Goal: Transaction & Acquisition: Download file/media

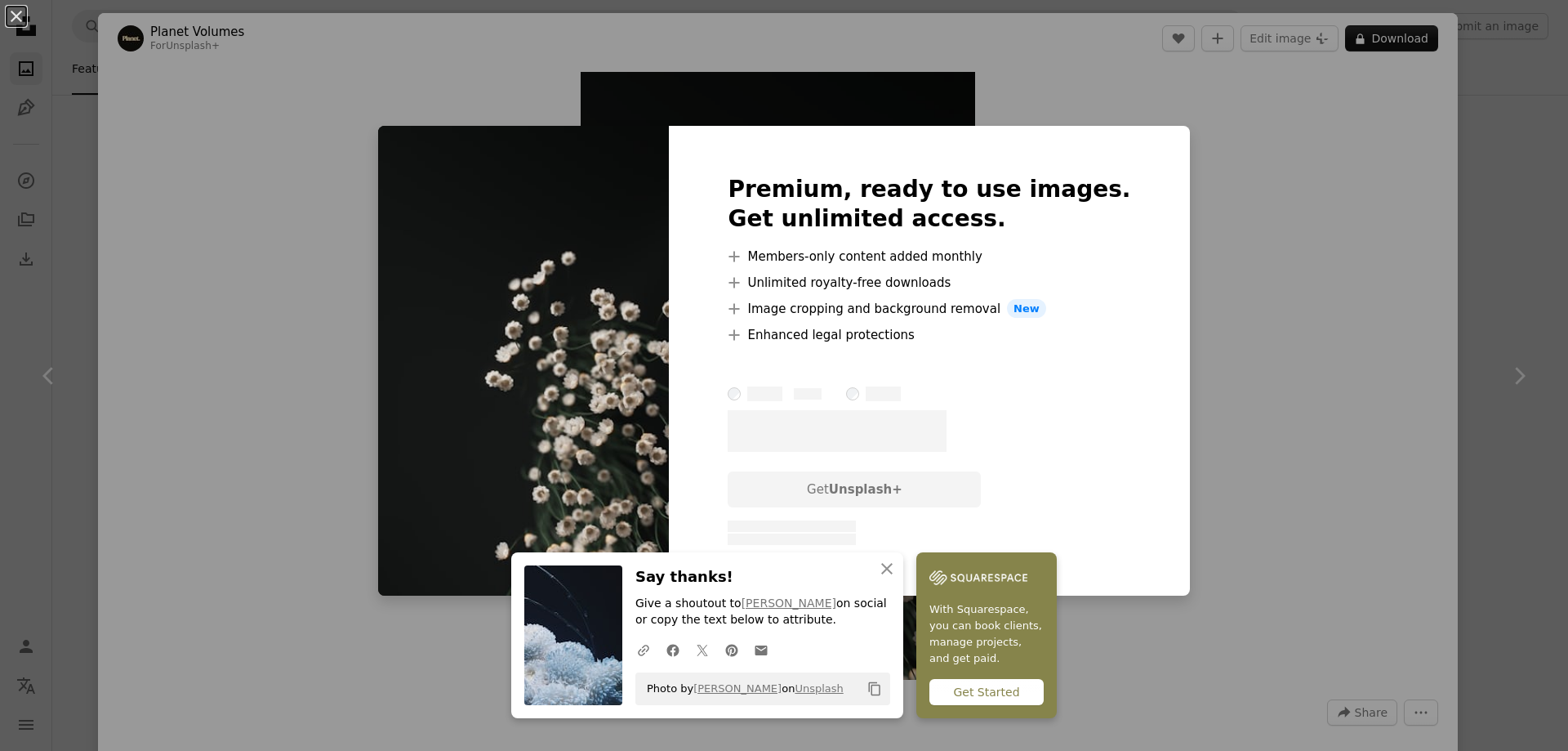
scroll to position [1226, 0]
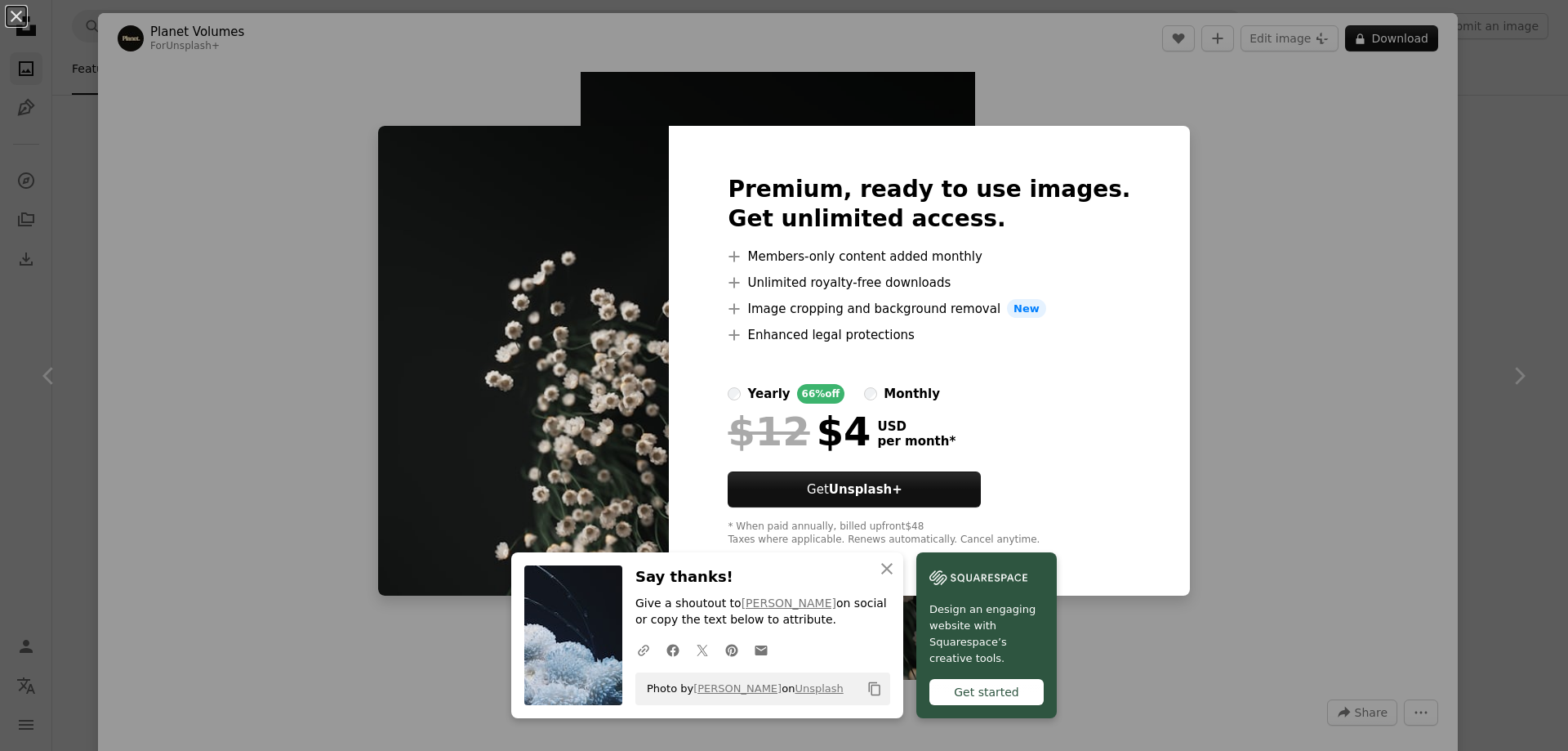
click at [1247, 423] on div "An X shape Premium, ready to use images. Get unlimited access. A plus sign Memb…" at bounding box center [784, 375] width 1568 height 751
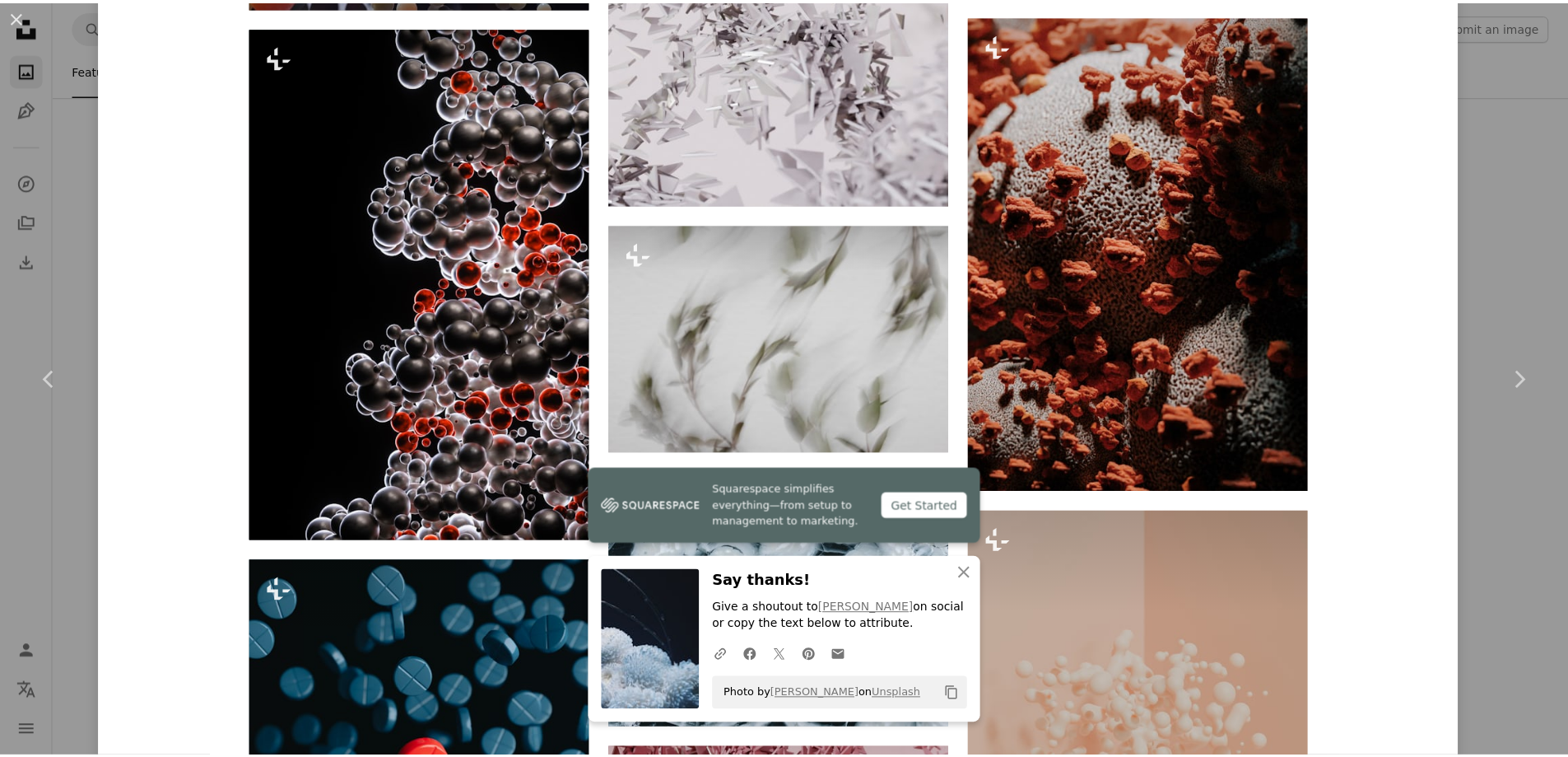
scroll to position [3788, 0]
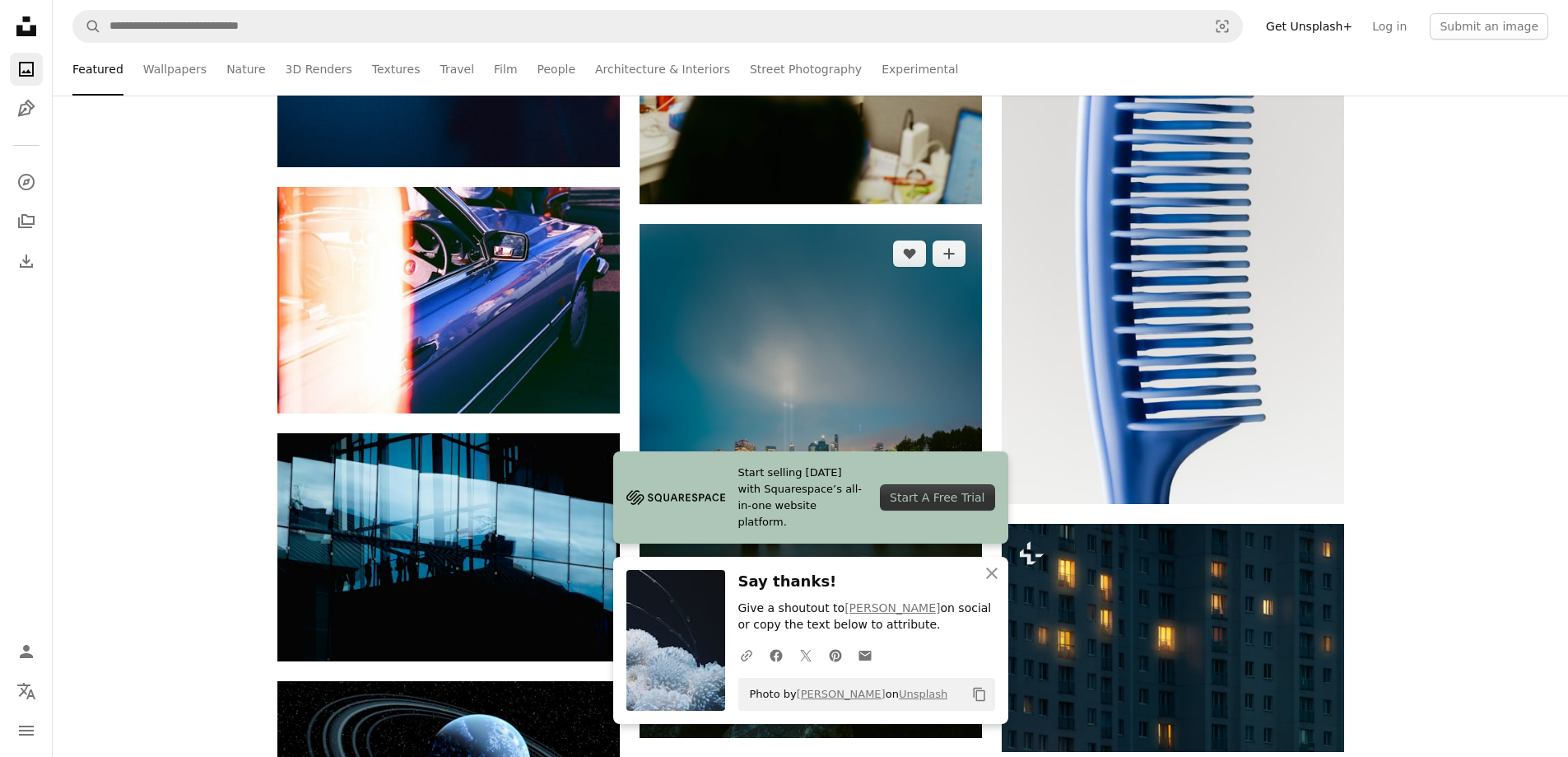
scroll to position [1566, 0]
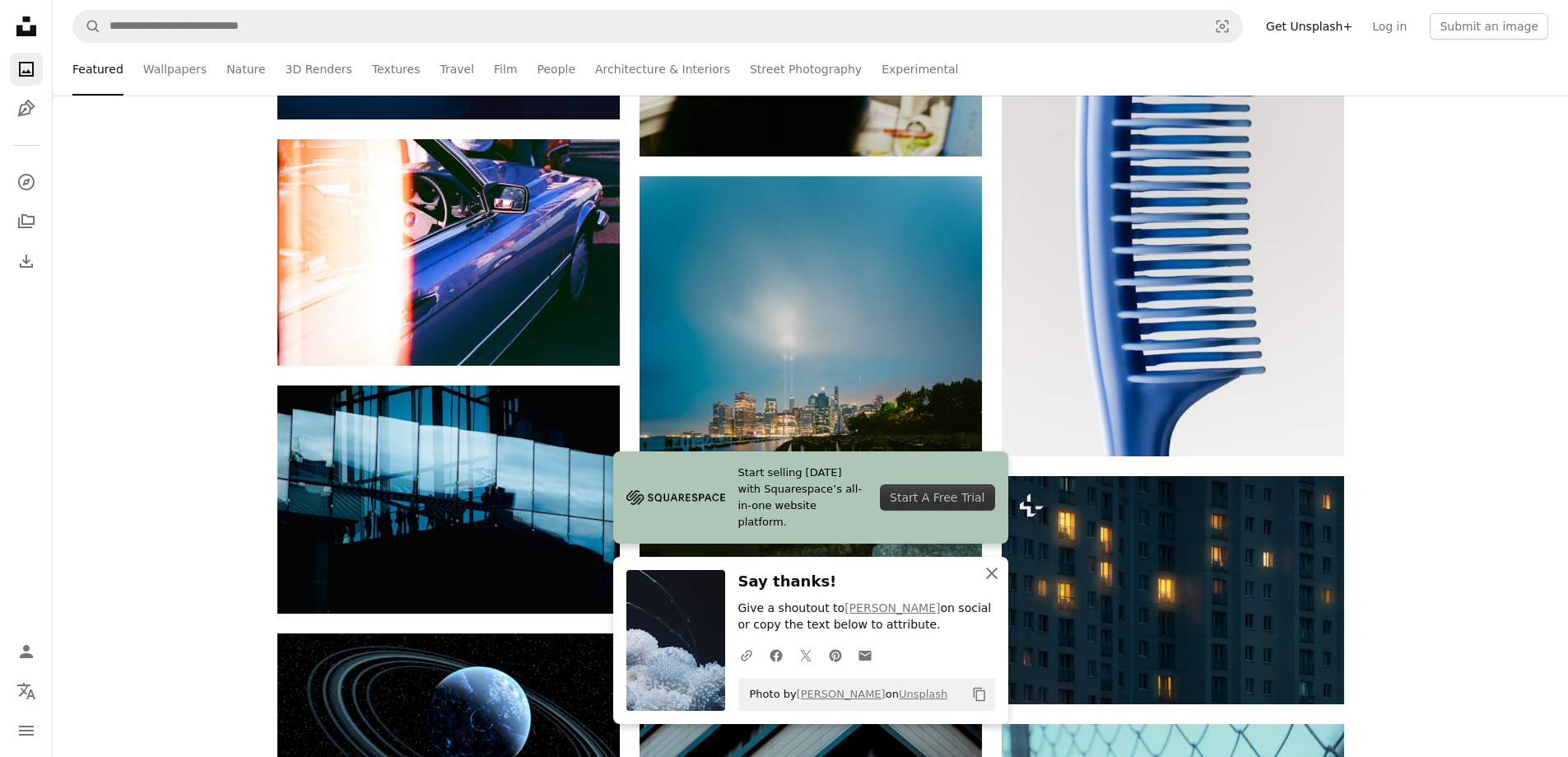
click at [991, 574] on icon "button" at bounding box center [991, 573] width 11 height 11
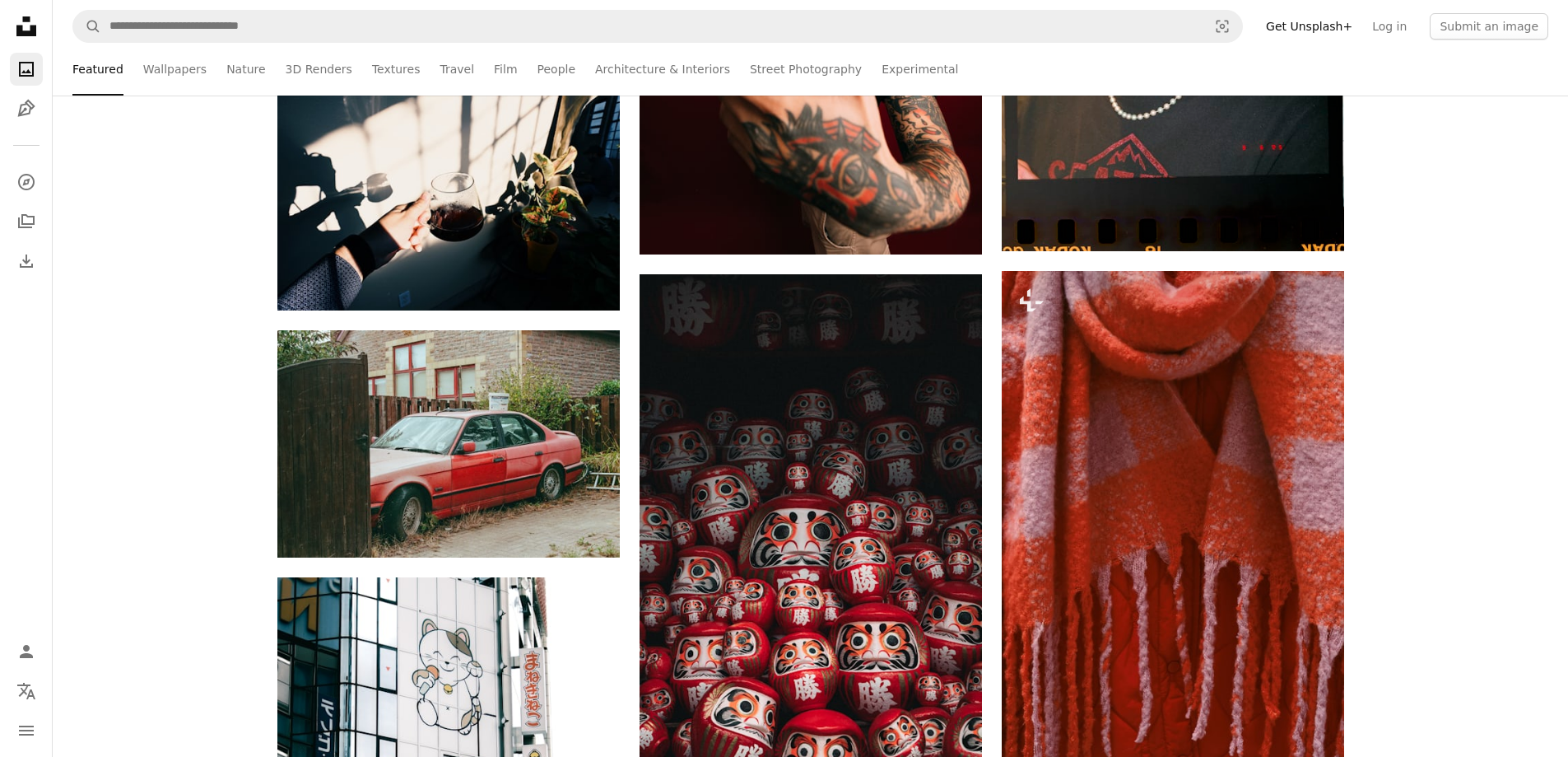
scroll to position [14580, 0]
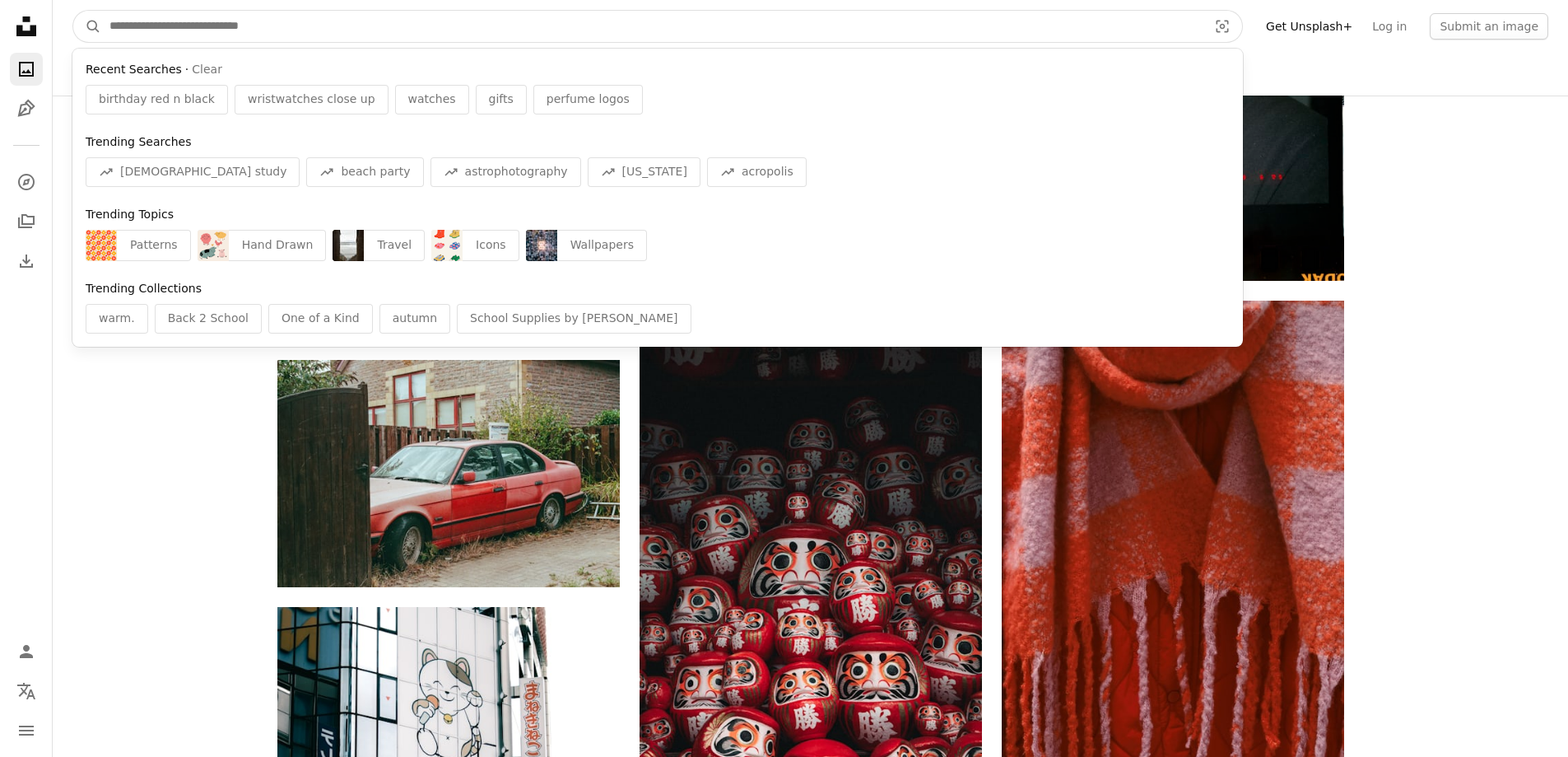
click at [525, 29] on input "Find visuals sitewide" at bounding box center [652, 26] width 1101 height 31
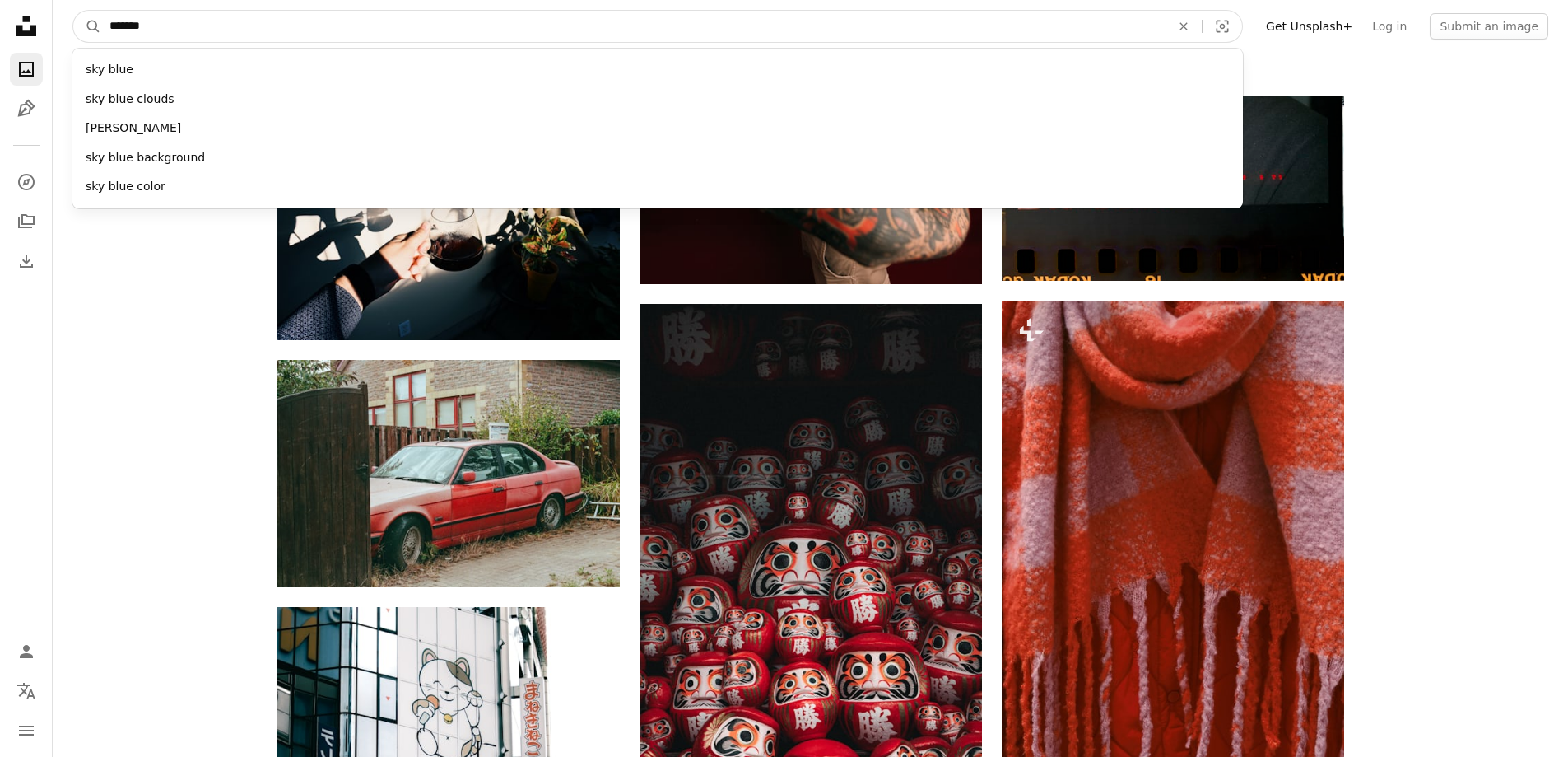
type input "********"
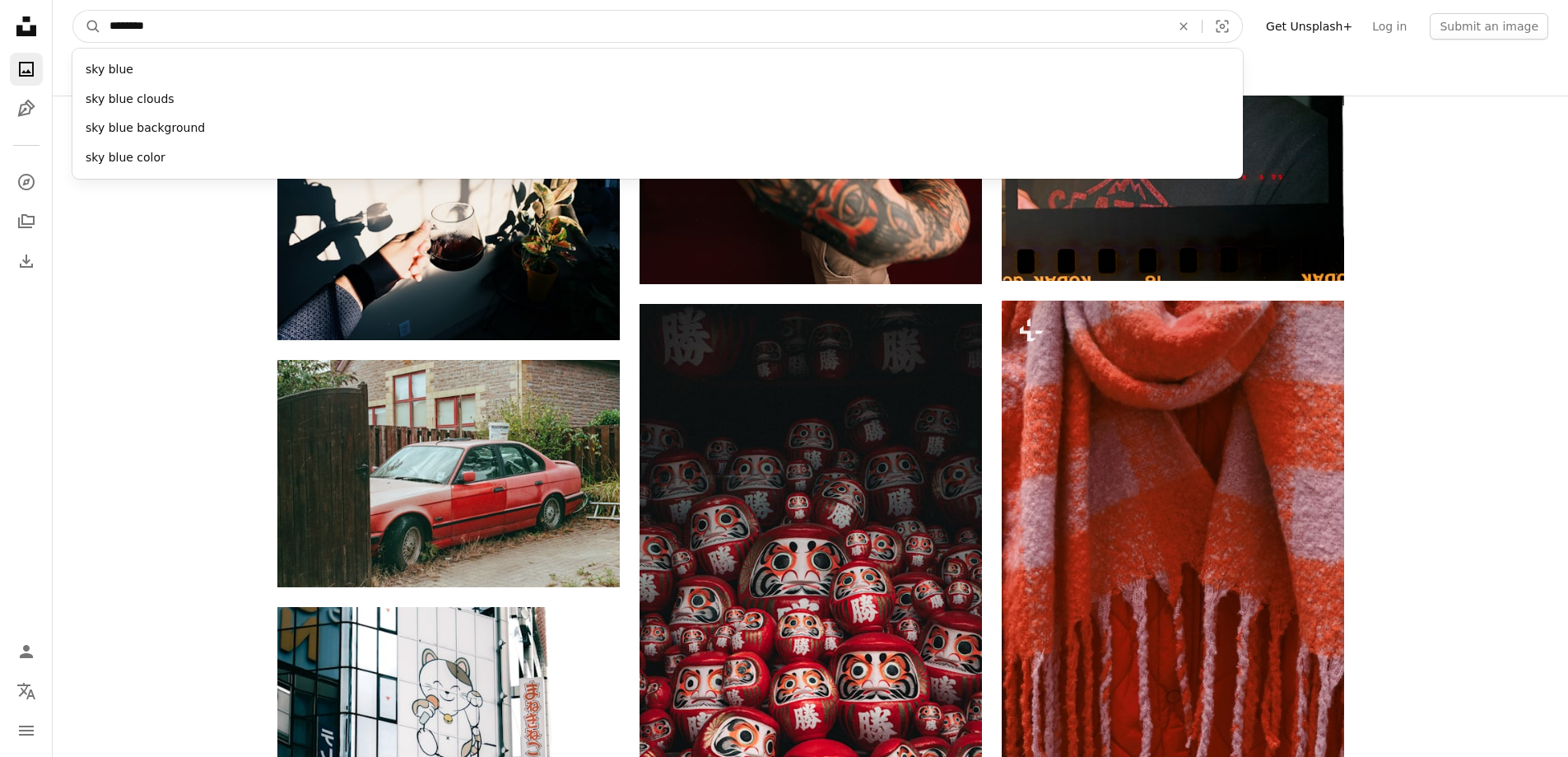
click button "A magnifying glass" at bounding box center [87, 26] width 28 height 31
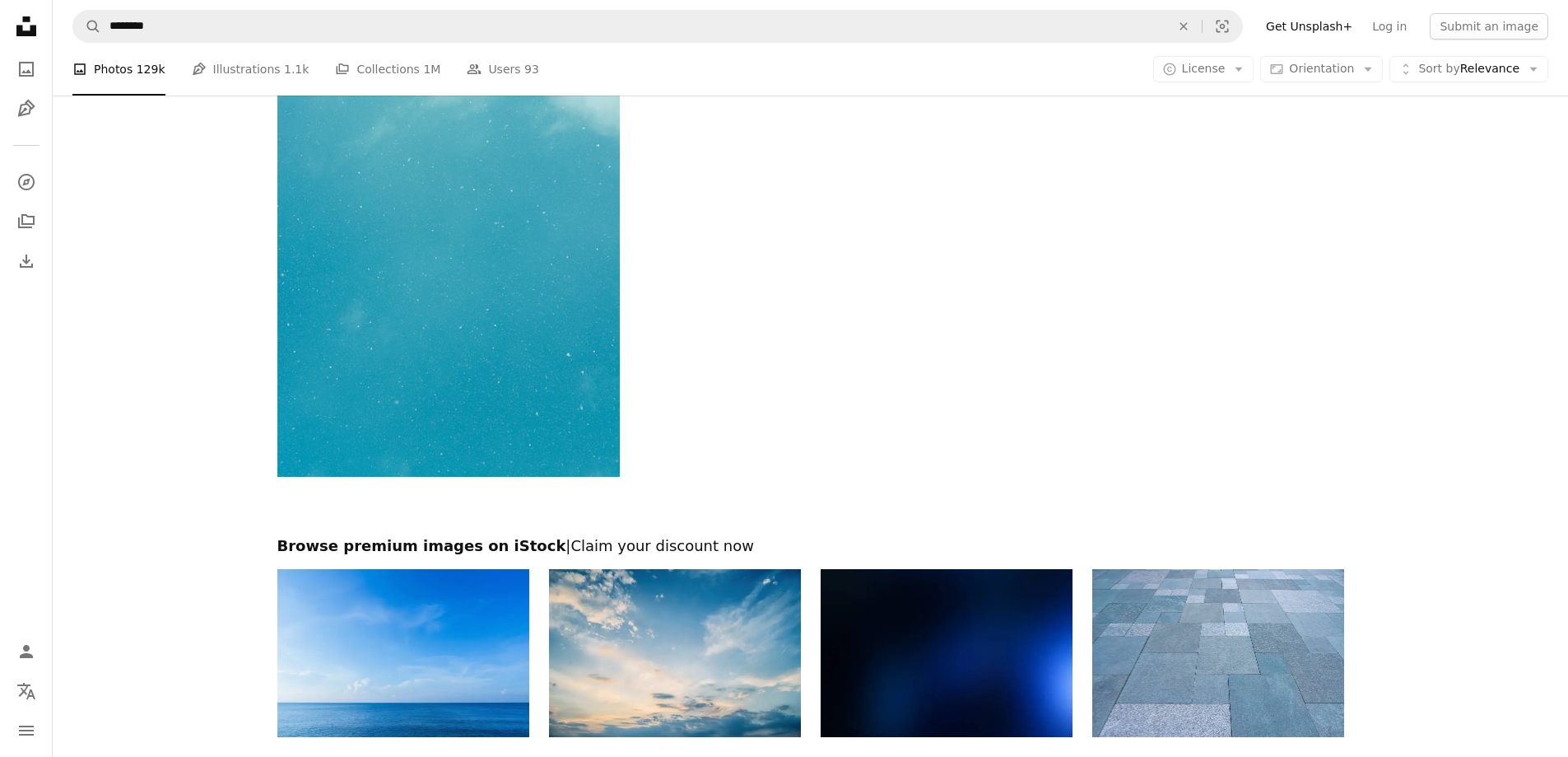
scroll to position [3048, 0]
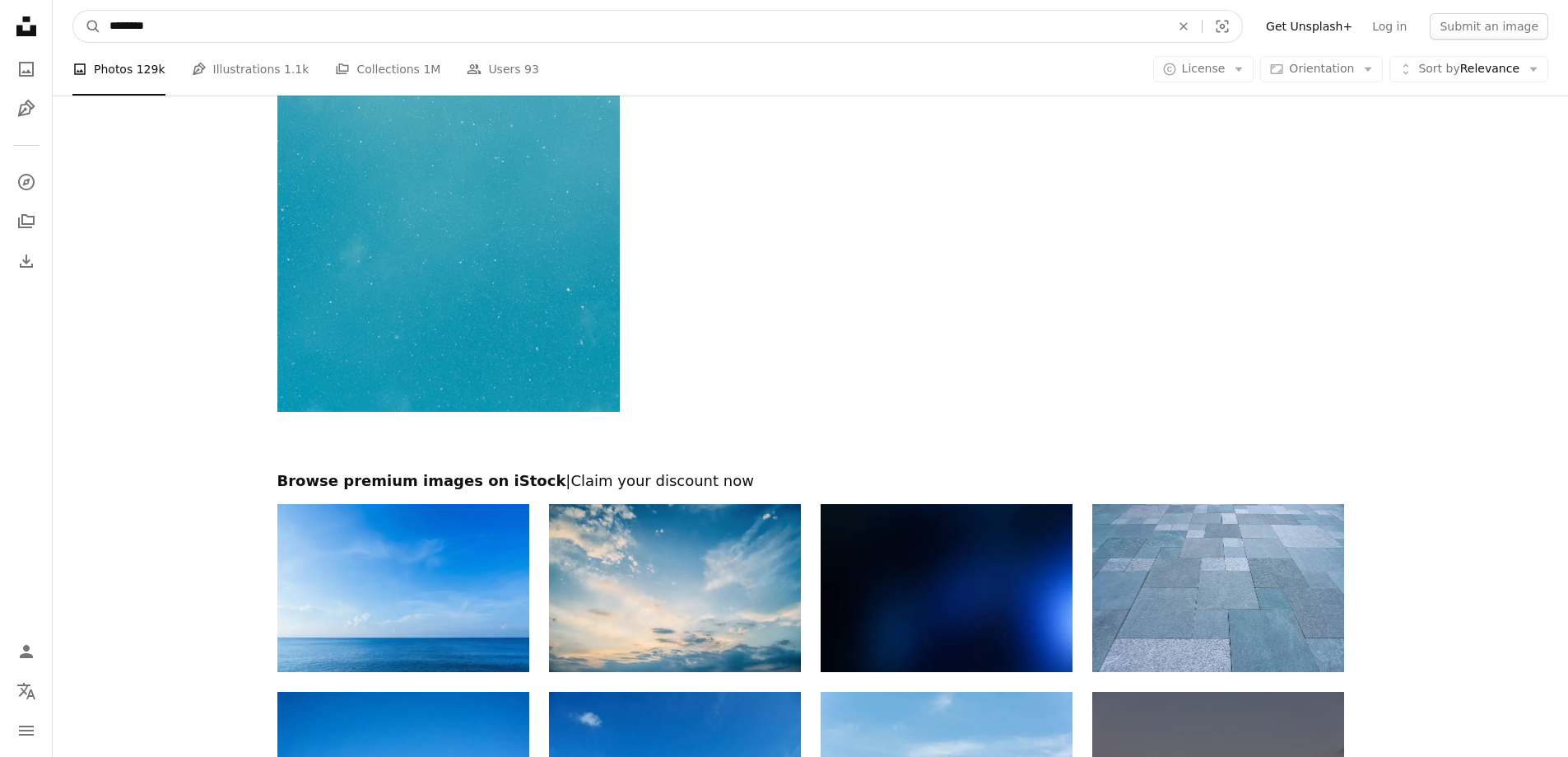
click at [229, 32] on input "********" at bounding box center [633, 26] width 1065 height 31
type input "**********"
click button "A magnifying glass" at bounding box center [87, 26] width 28 height 31
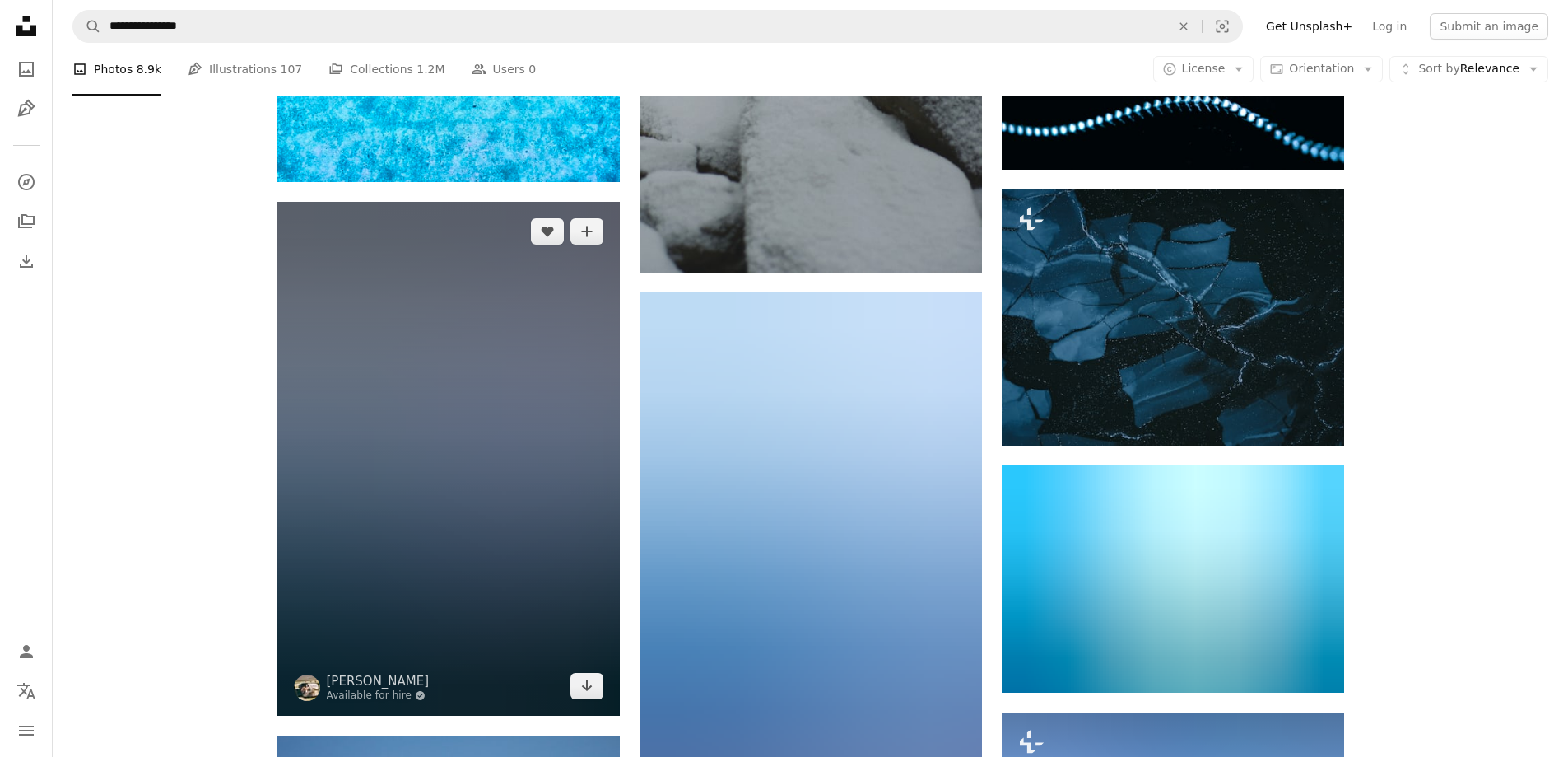
scroll to position [473, 0]
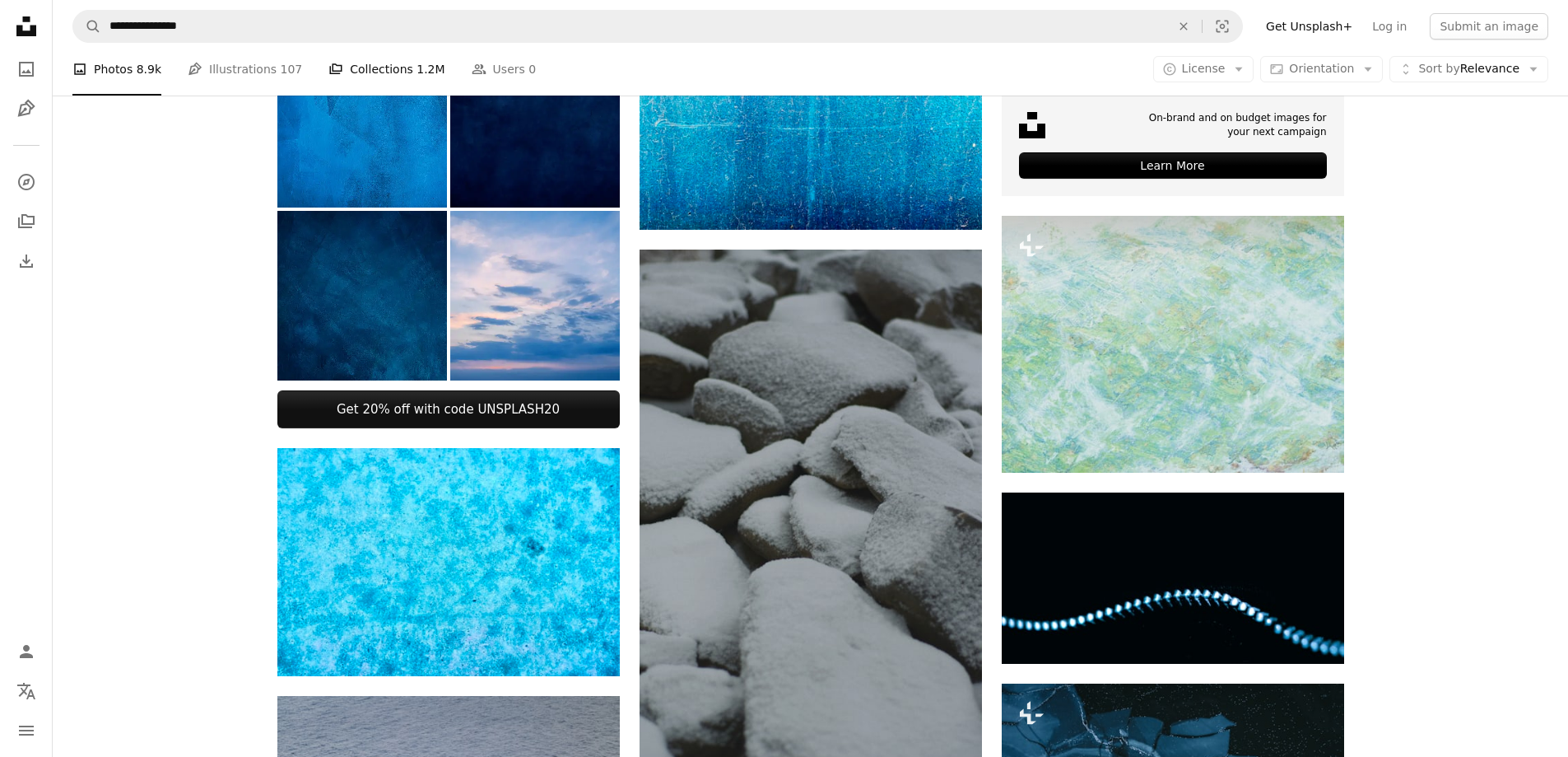
click at [365, 72] on link "A stack of folders Collections 1.2M" at bounding box center [386, 69] width 116 height 52
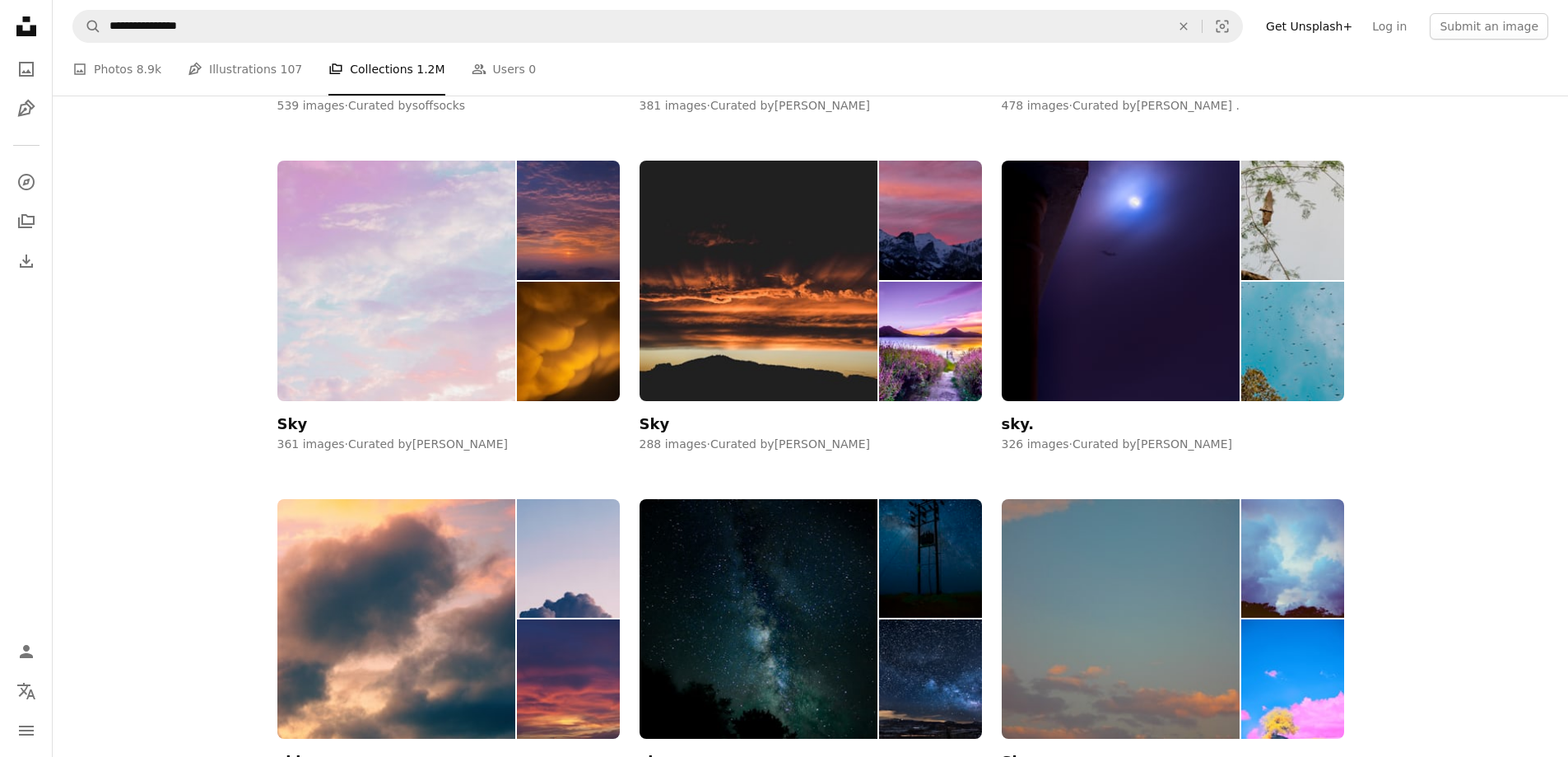
scroll to position [823, 0]
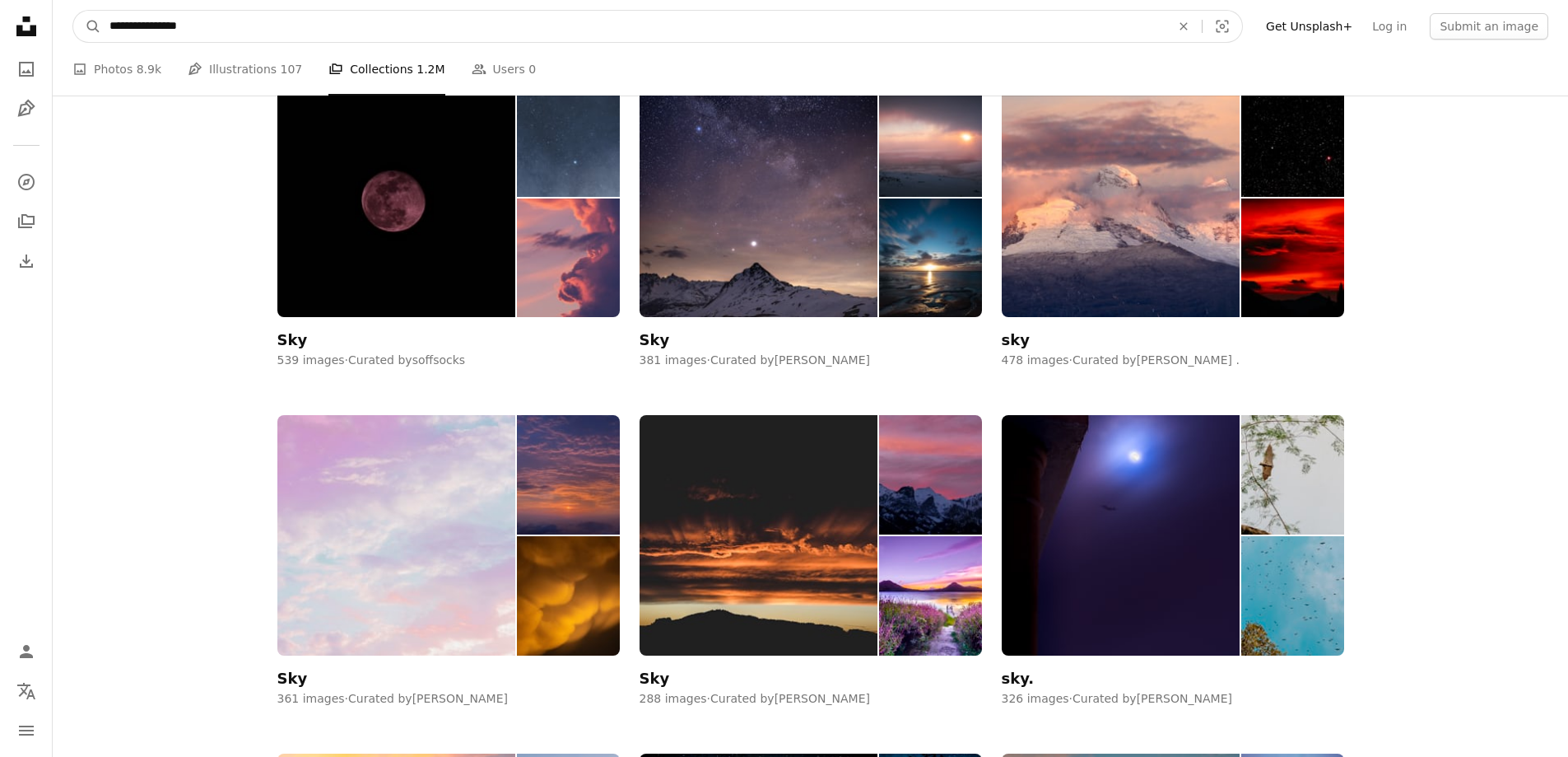
drag, startPoint x: 148, startPoint y: 29, endPoint x: 102, endPoint y: 23, distance: 46.4
click at [98, 24] on form "**********" at bounding box center [658, 26] width 1171 height 33
type input "**********"
click button "A magnifying glass" at bounding box center [87, 26] width 28 height 31
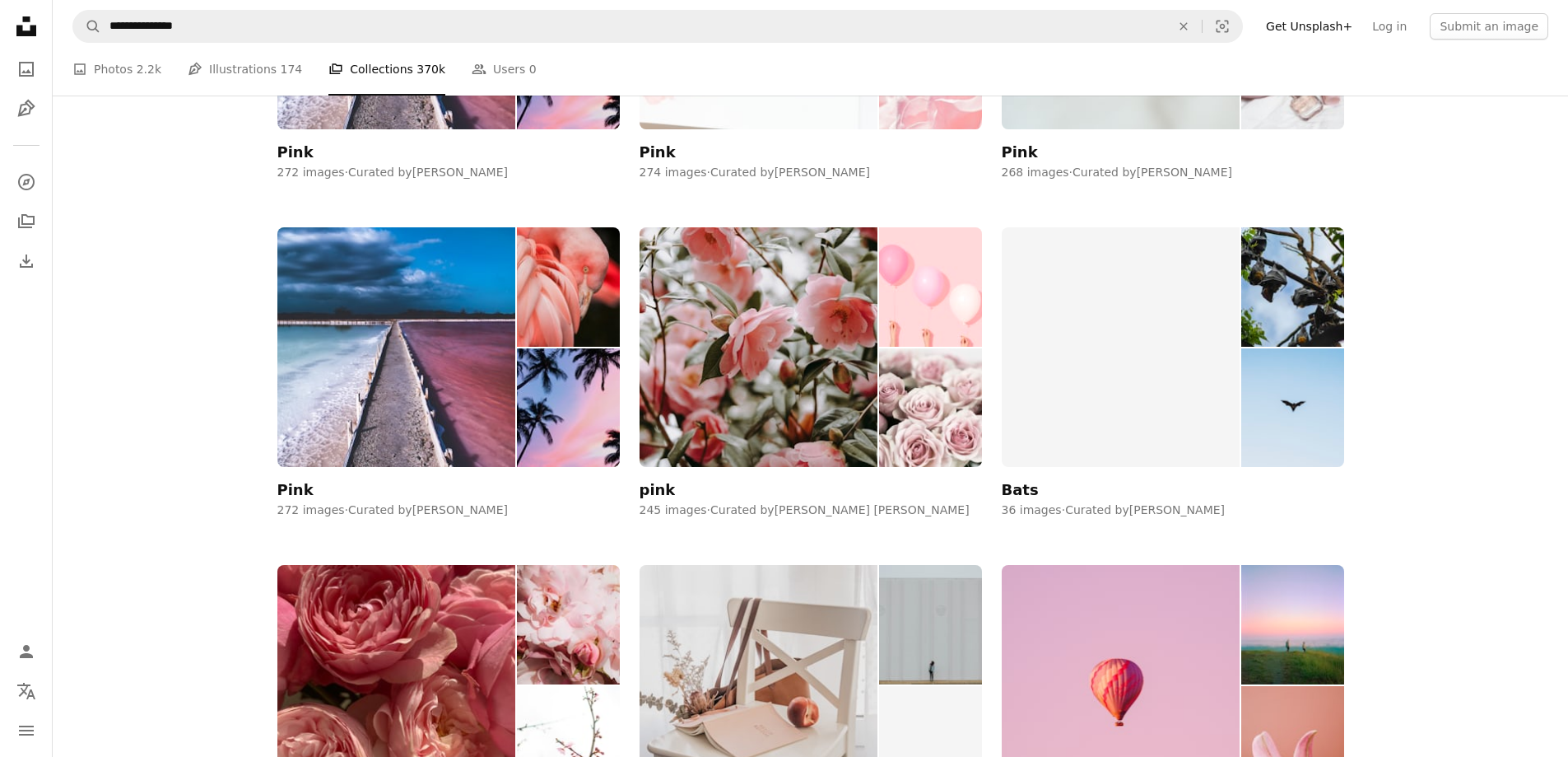
scroll to position [2389, 0]
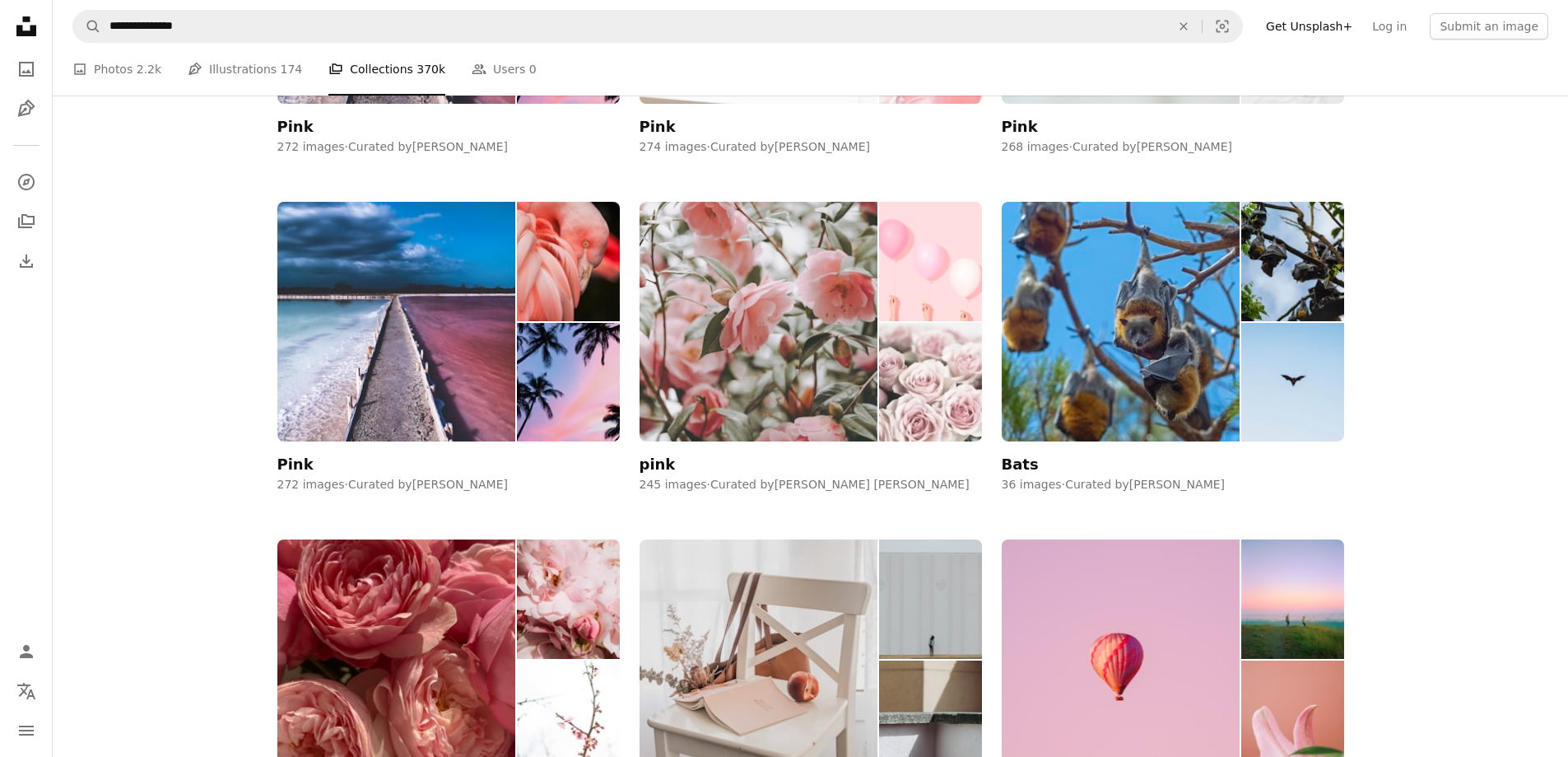
click at [947, 387] on img at bounding box center [930, 382] width 102 height 120
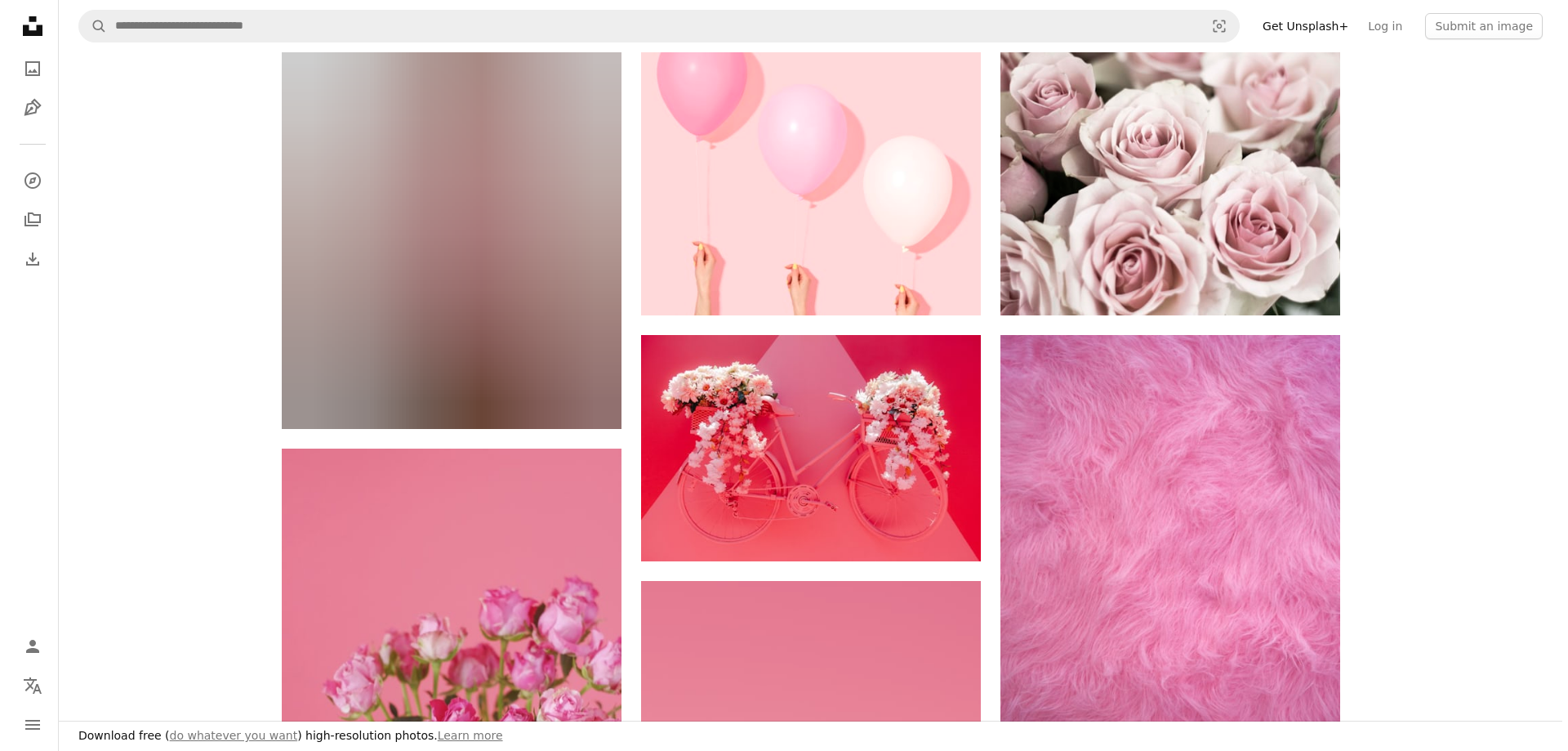
scroll to position [245, 0]
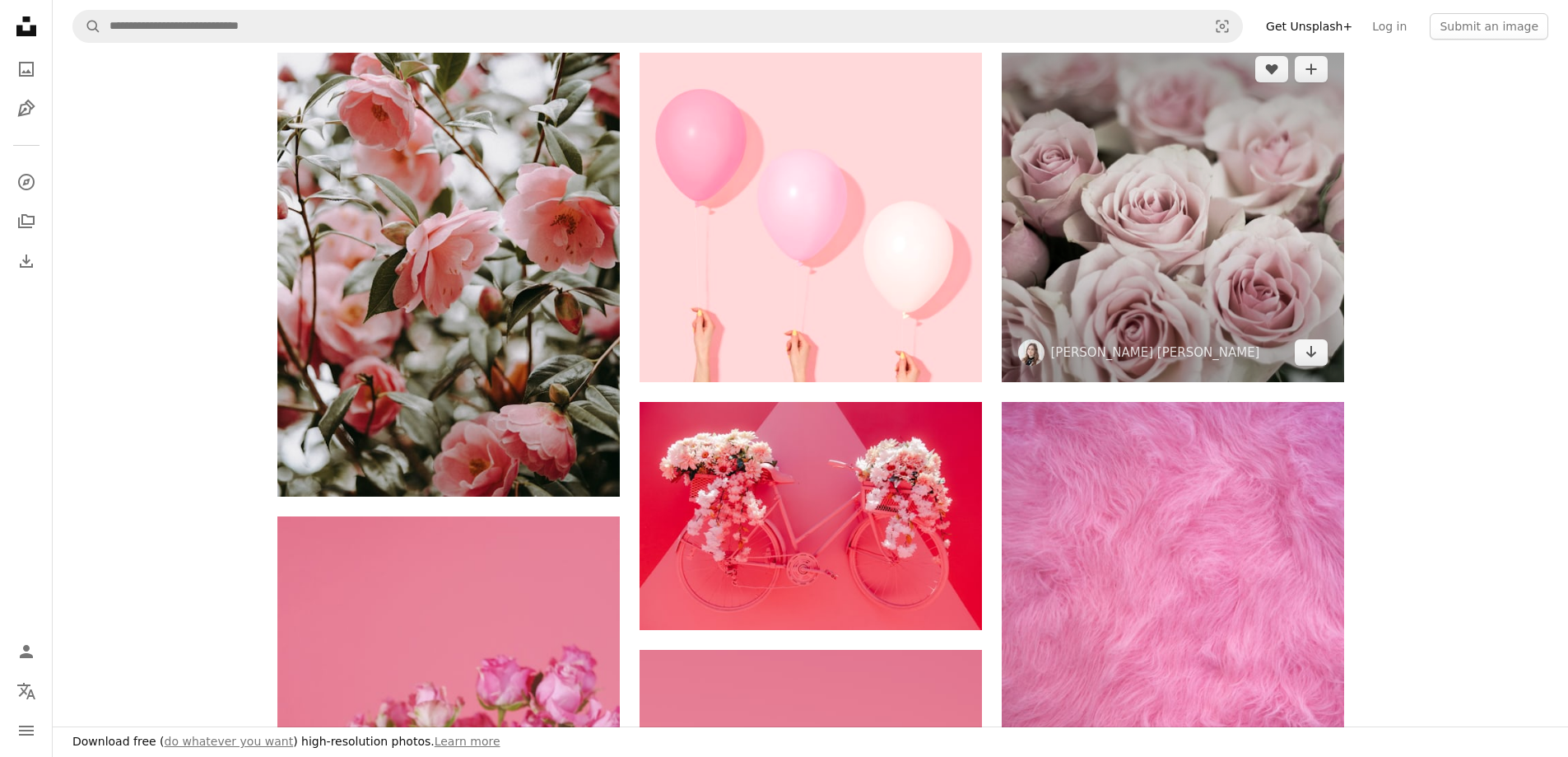
click at [1216, 258] on img at bounding box center [1173, 210] width 342 height 342
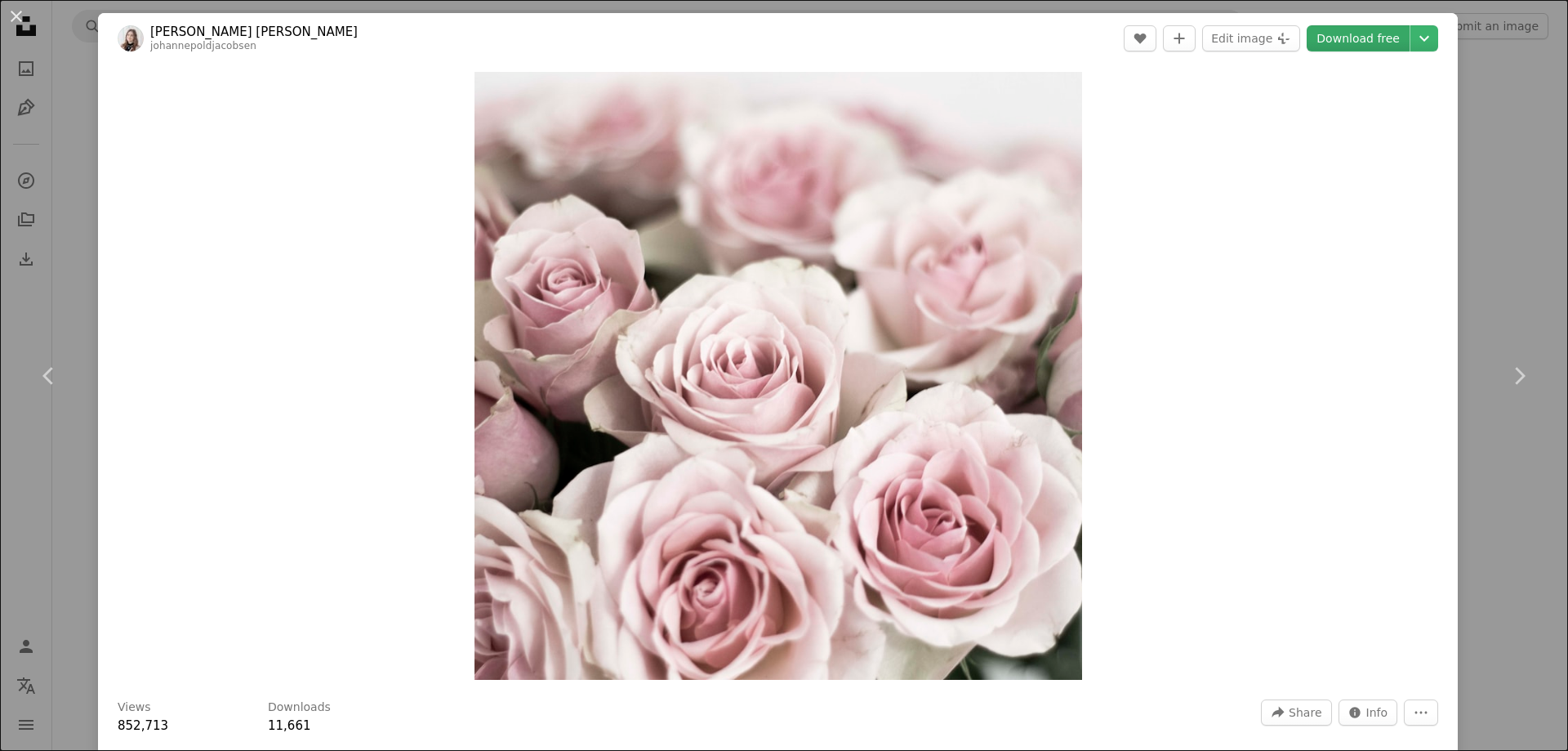
click at [1345, 47] on link "Download free" at bounding box center [1358, 38] width 103 height 26
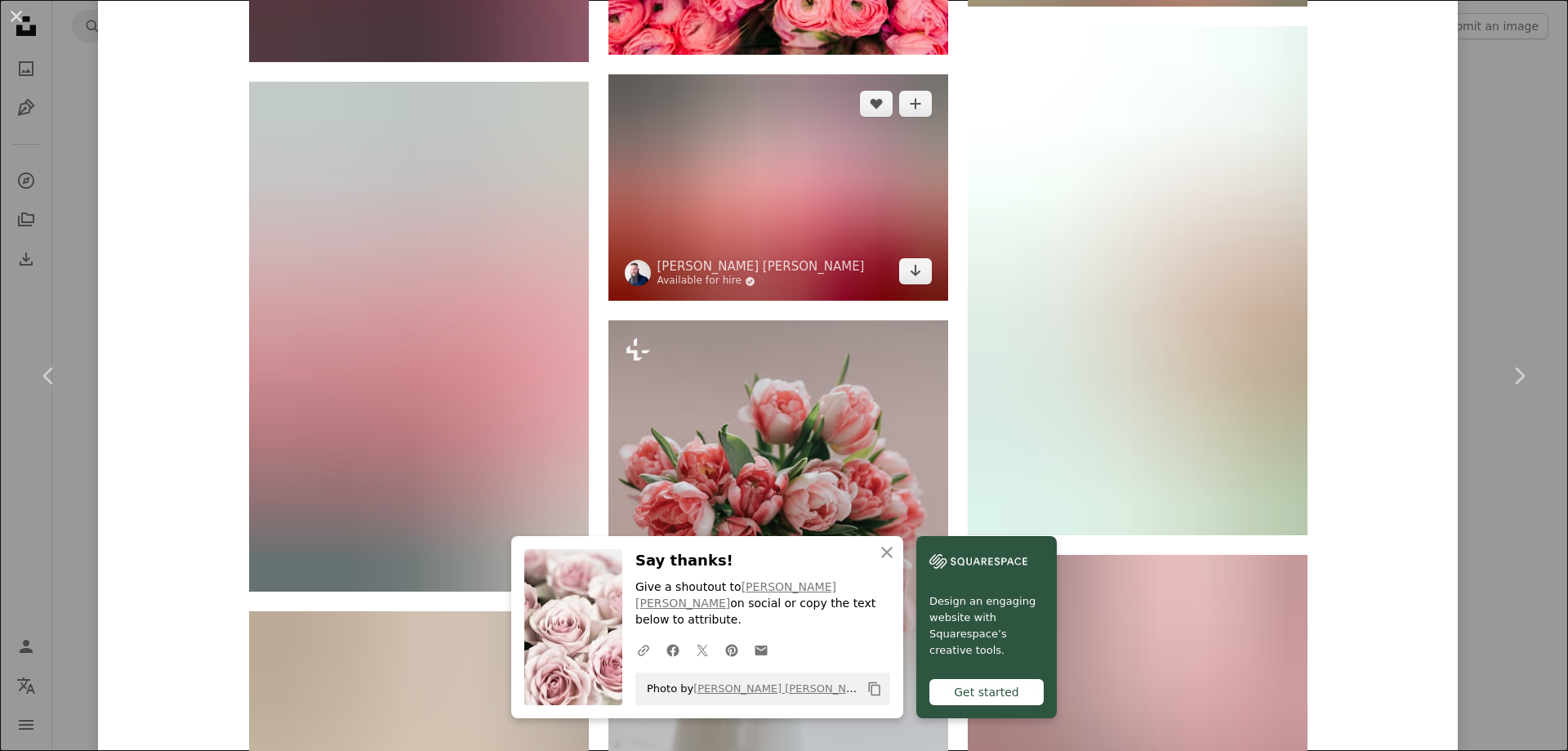
scroll to position [6119, 0]
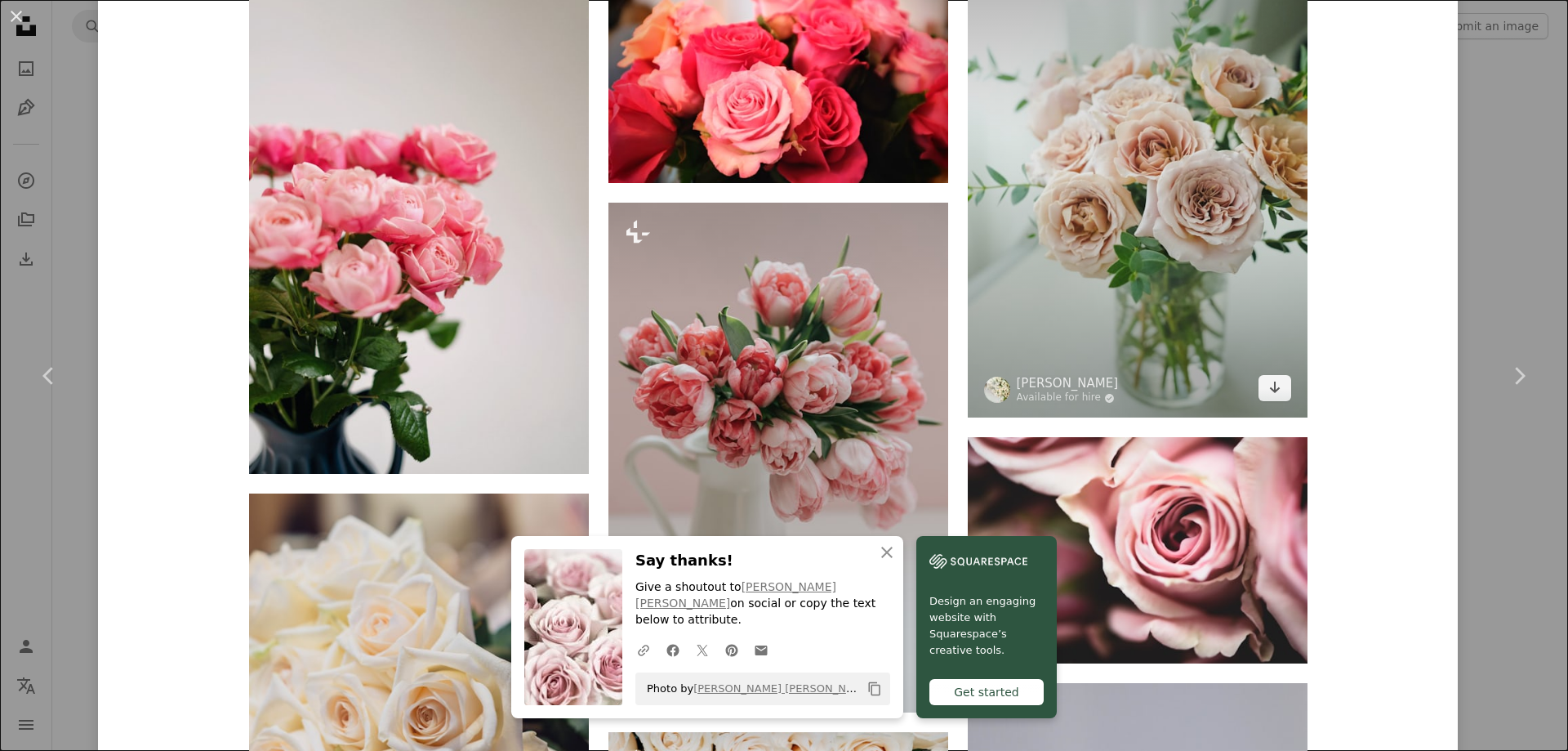
click at [1223, 205] on img at bounding box center [1138, 162] width 339 height 510
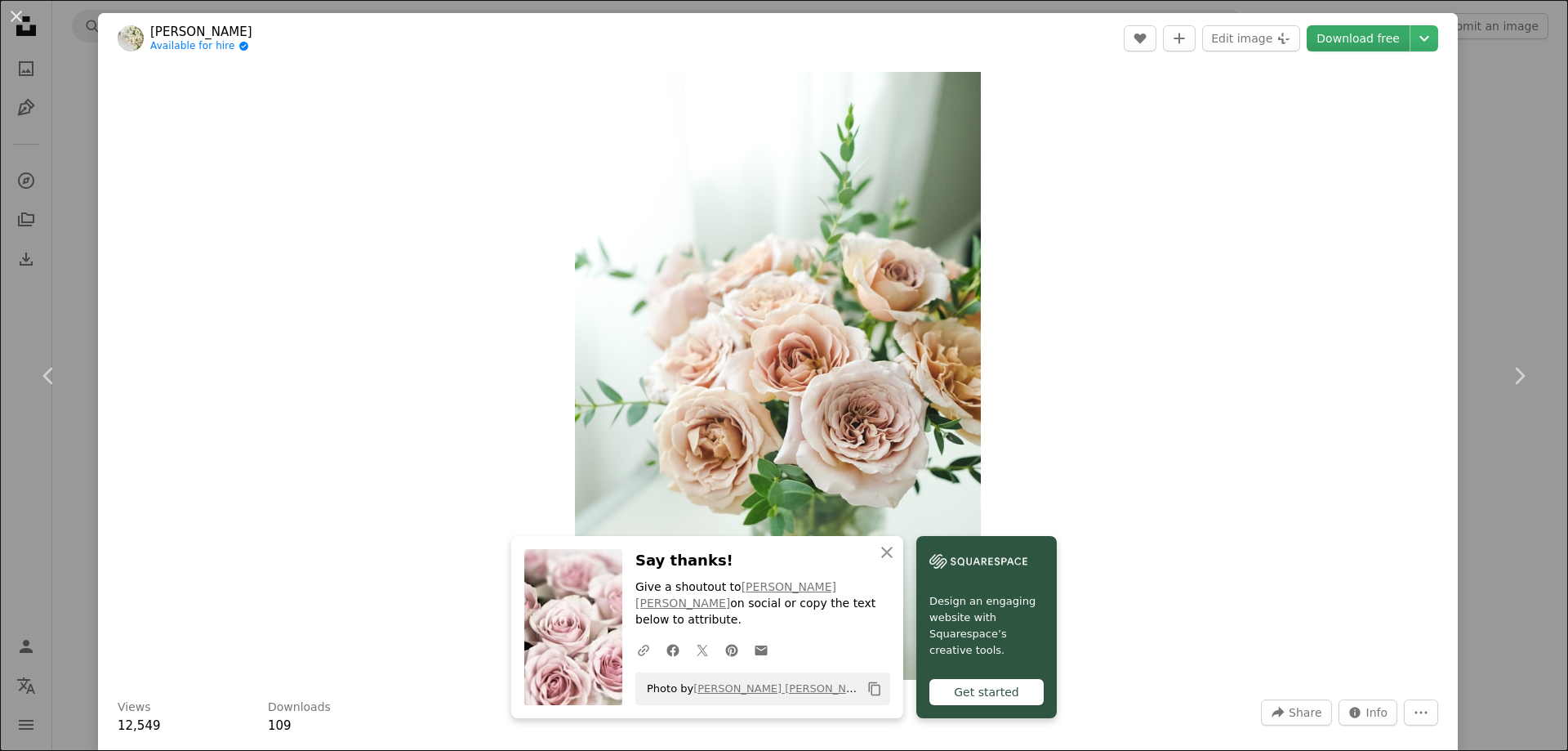
click at [1339, 45] on link "Download free" at bounding box center [1358, 38] width 103 height 26
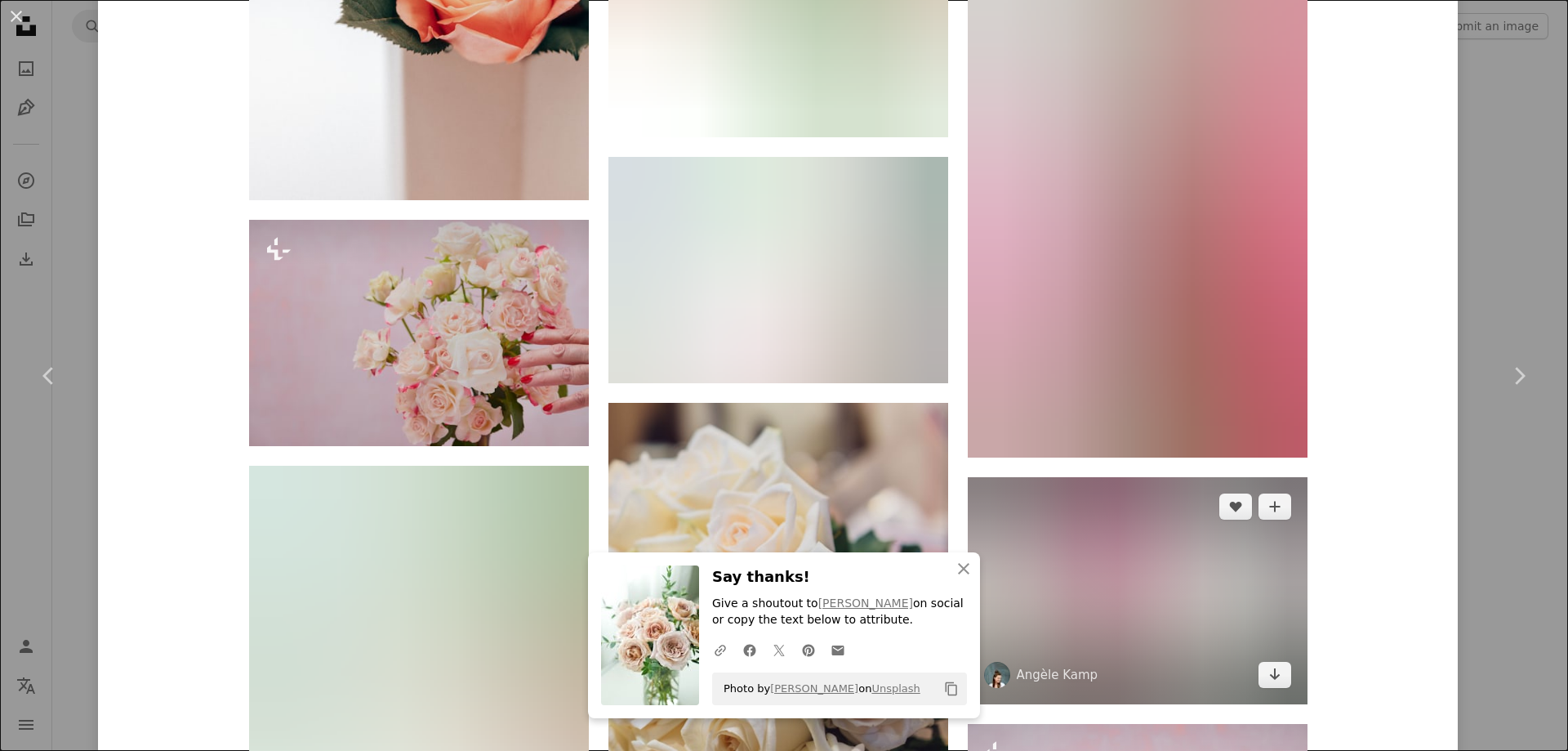
scroll to position [2860, 0]
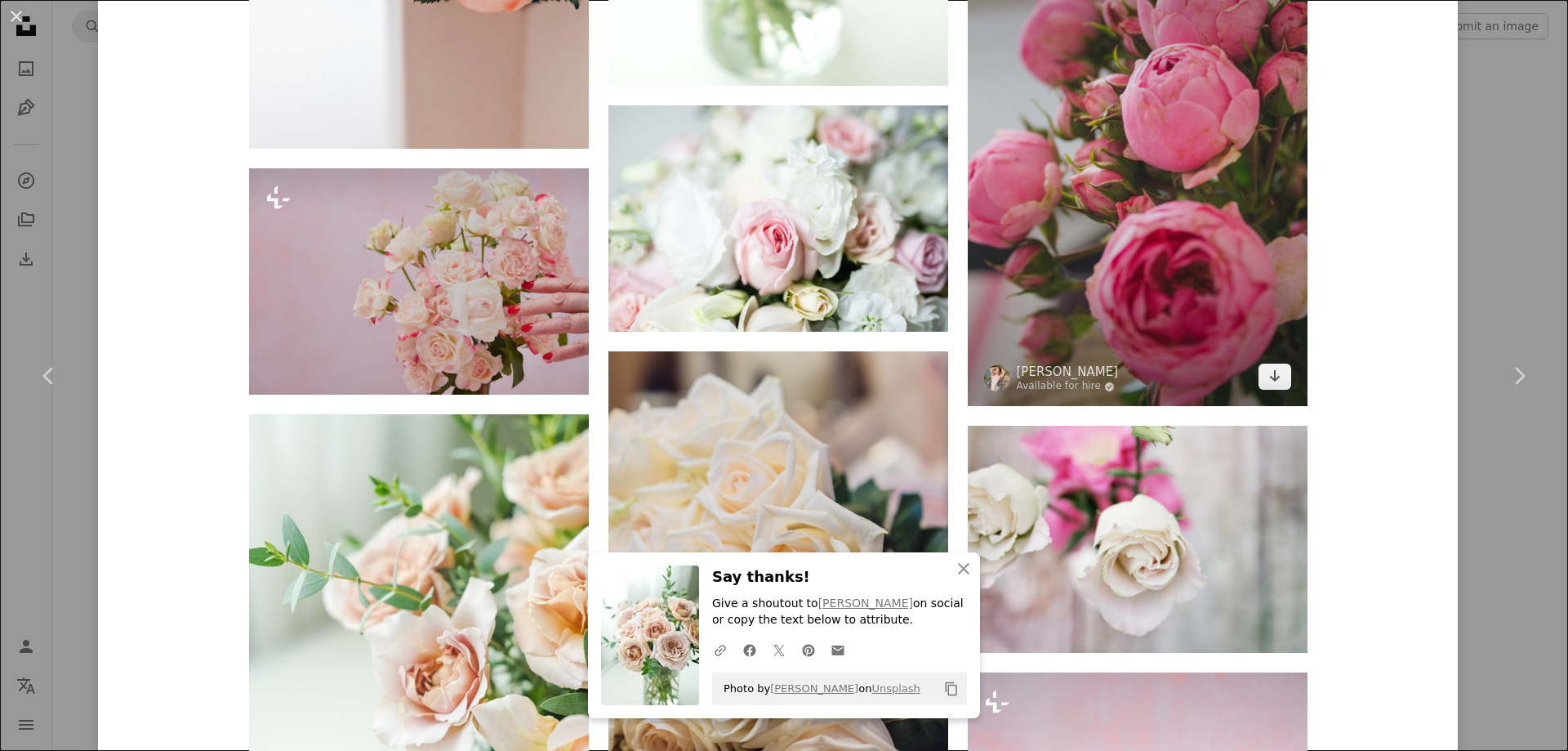
click at [1174, 182] on img at bounding box center [1138, 151] width 339 height 510
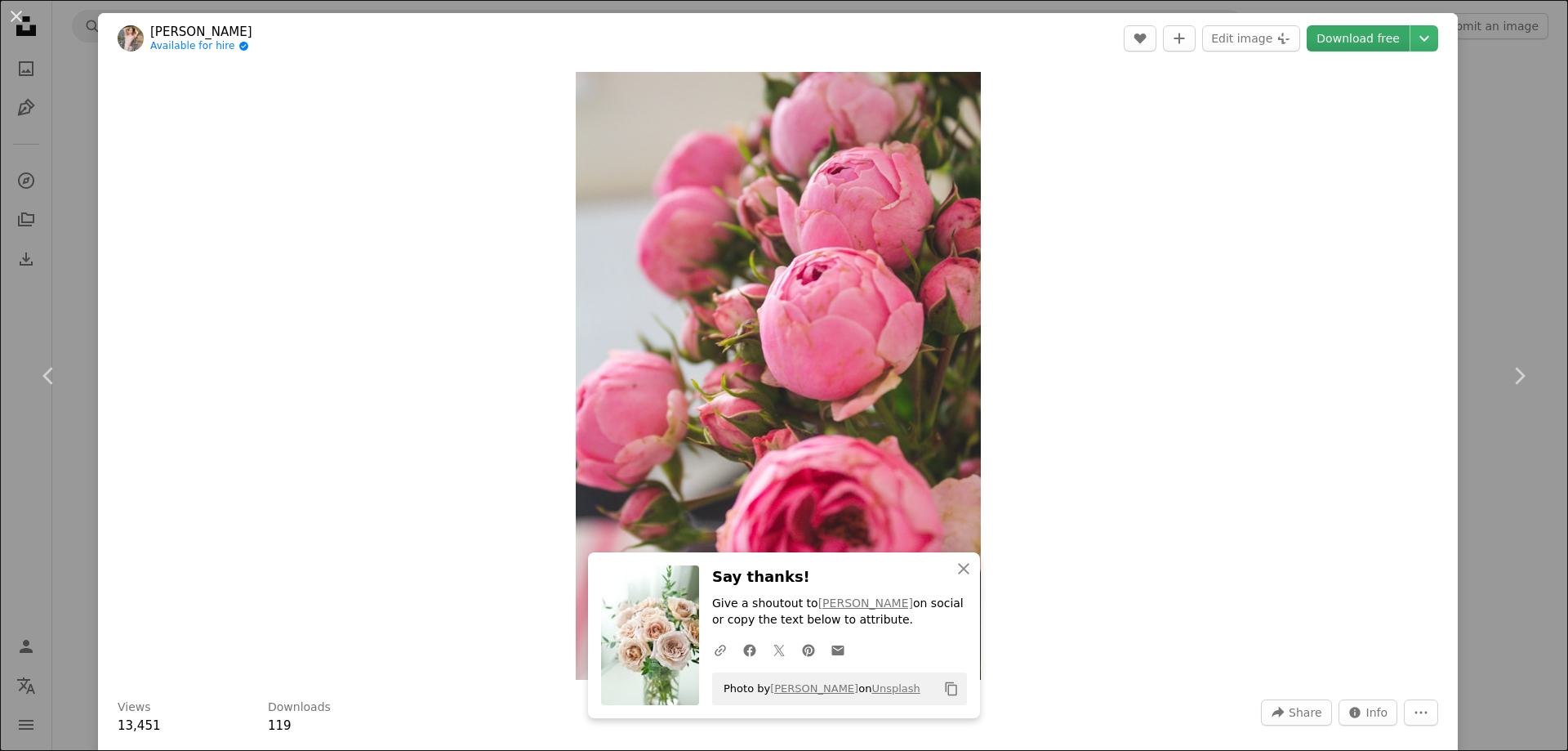
click at [1331, 35] on link "Download free" at bounding box center [1358, 38] width 103 height 26
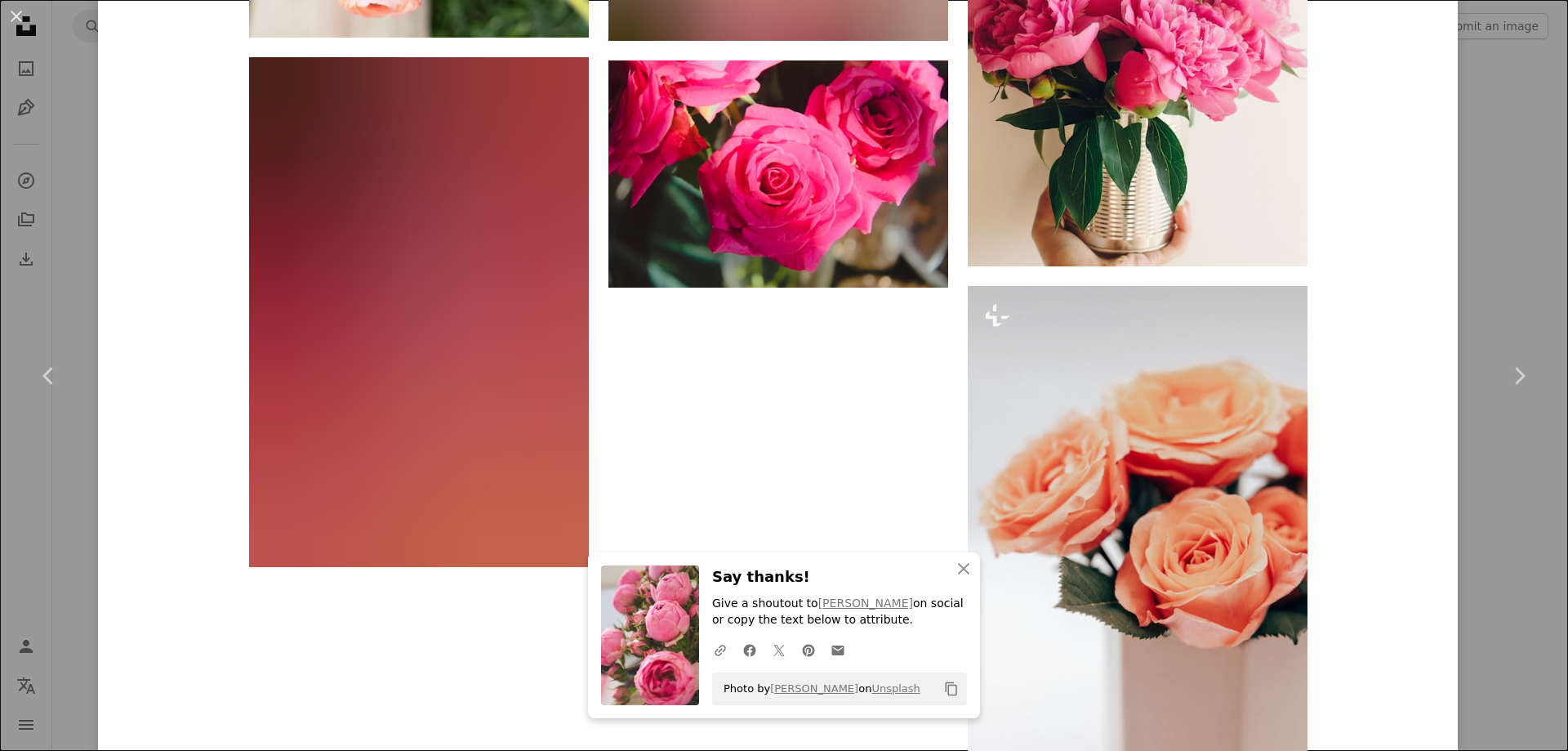
scroll to position [3914, 0]
